Goal: Check status: Check status

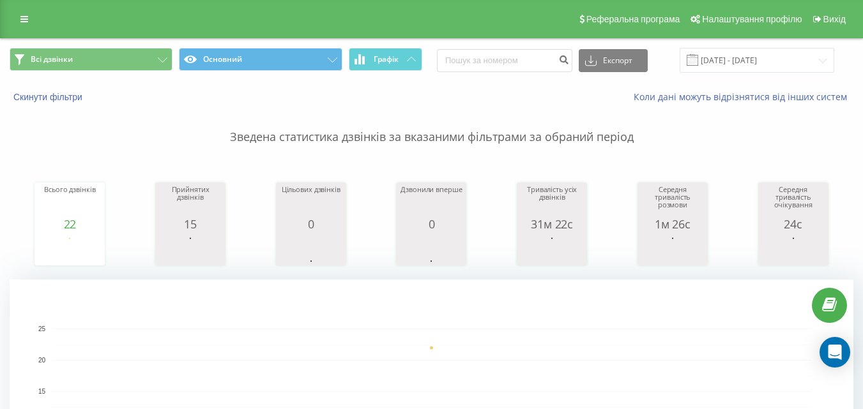
click at [384, 150] on div "Зведена статистика дзвінків за вказаними фільтрами за обраний період Всього дзв…" at bounding box center [432, 319] width 844 height 432
